Goal: Task Accomplishment & Management: Manage account settings

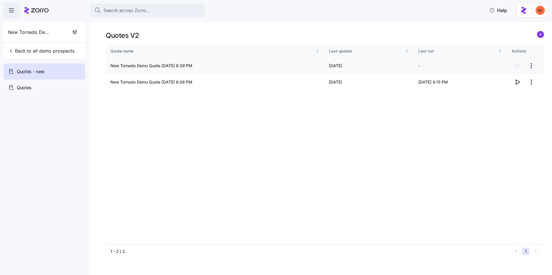
click at [531, 64] on html "Search across Zorro... Help New Tornado Demo Back to all demo prospects Quotes …" at bounding box center [276, 136] width 552 height 272
click at [517, 91] on div "Delete quote" at bounding box center [508, 88] width 53 height 9
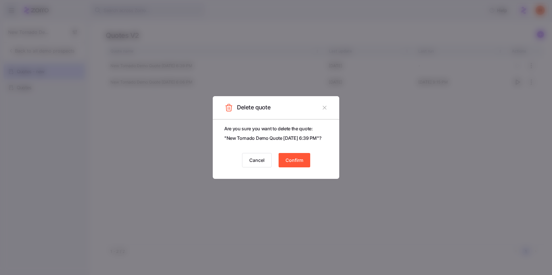
click at [293, 160] on button "Confirm" at bounding box center [294, 160] width 32 height 14
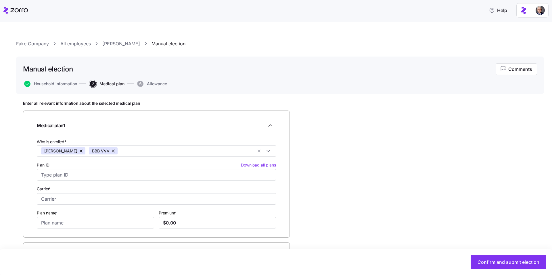
scroll to position [20, 0]
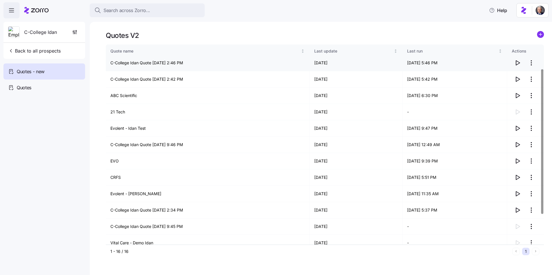
scroll to position [75, 0]
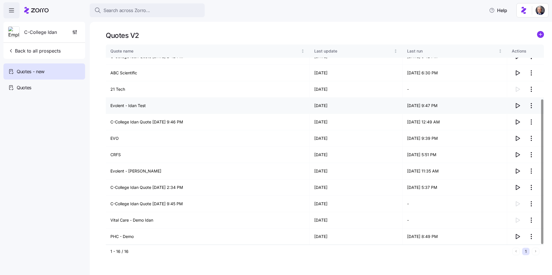
click at [516, 104] on icon "button" at bounding box center [518, 105] width 4 height 5
